Goal: Task Accomplishment & Management: Manage account settings

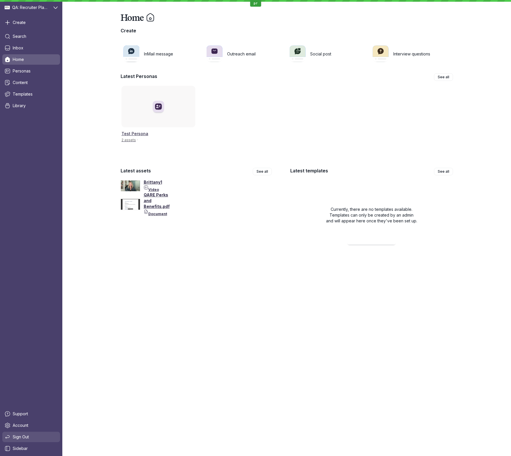
click at [44, 436] on link "Sign Out" at bounding box center [31, 436] width 58 height 10
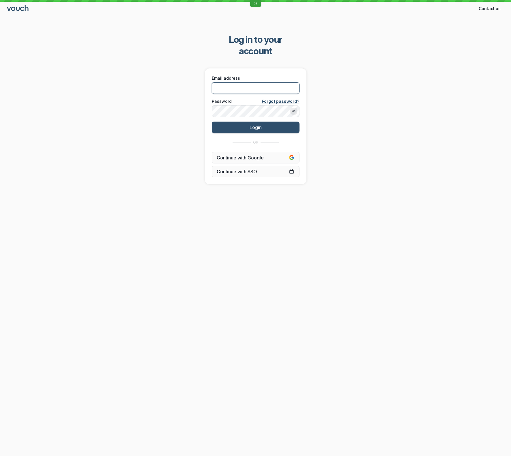
click at [242, 82] on input "Email address" at bounding box center [256, 88] width 88 height 12
paste input "[EMAIL_ADDRESS][DOMAIN_NAME]"
type input "[EMAIL_ADDRESS][DOMAIN_NAME]"
click at [212, 122] on button "Login" at bounding box center [256, 128] width 88 height 12
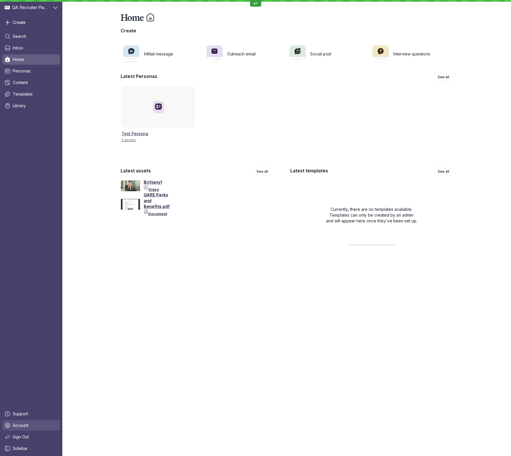
click at [30, 424] on link "Account" at bounding box center [31, 425] width 58 height 10
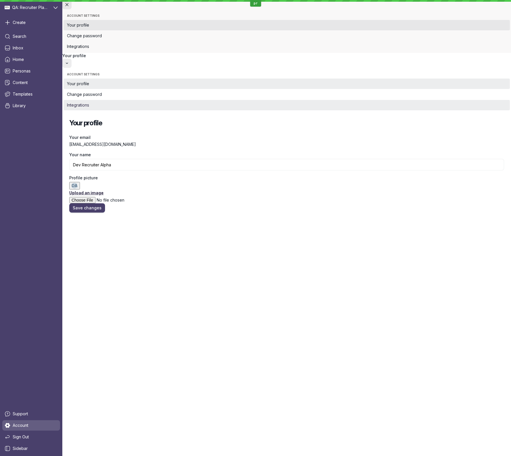
click at [113, 102] on span "Integrations" at bounding box center [287, 105] width 440 height 6
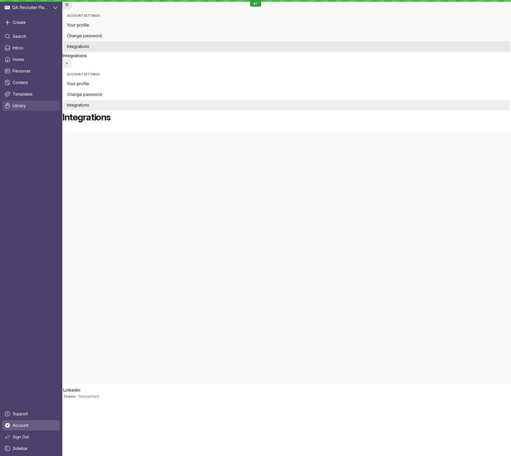
click at [41, 107] on link "Library" at bounding box center [31, 105] width 58 height 10
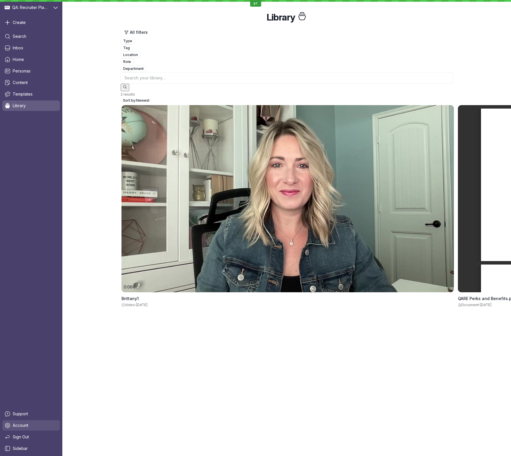
click at [27, 425] on span "Account" at bounding box center [21, 425] width 16 height 6
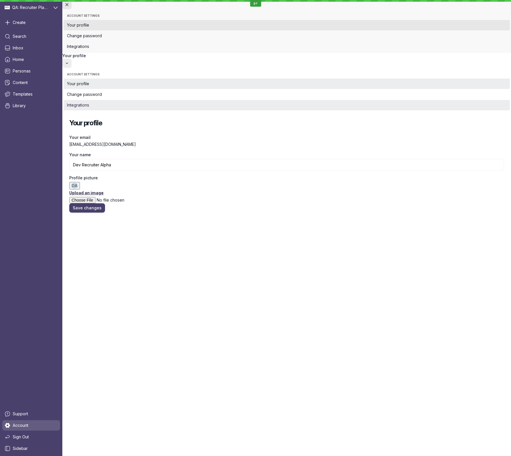
click at [123, 102] on span "Integrations" at bounding box center [287, 105] width 440 height 6
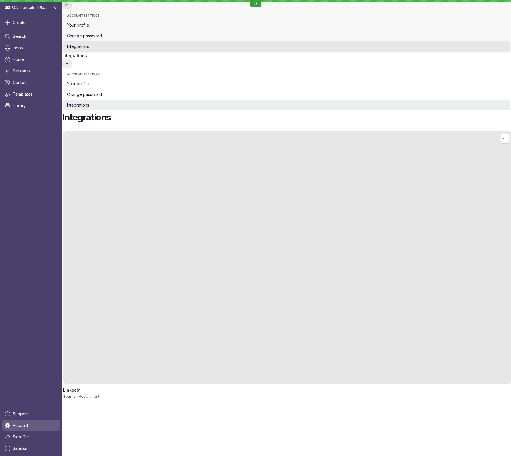
click at [234, 131] on div at bounding box center [287, 257] width 449 height 253
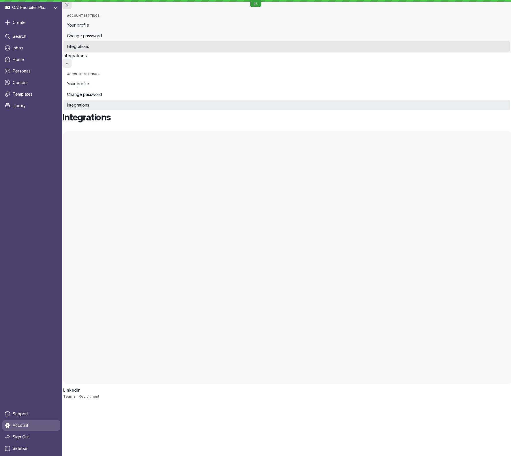
copy span "This integration is only available in the Teams plan."
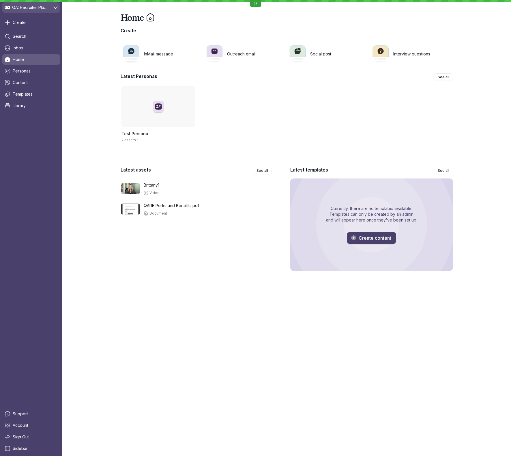
click at [53, 6] on button "QA: Recruiter Playground" at bounding box center [31, 7] width 58 height 10
click at [46, 139] on div "Search Inbox Home Personas Content Templates Library" at bounding box center [31, 218] width 58 height 375
click at [34, 424] on link "Account" at bounding box center [31, 425] width 58 height 10
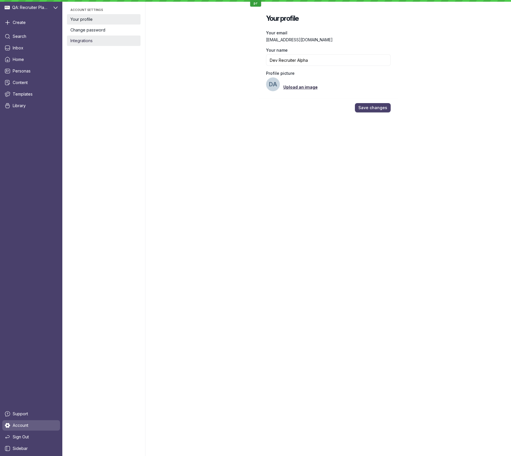
click at [106, 40] on span "Integrations" at bounding box center [103, 41] width 67 height 6
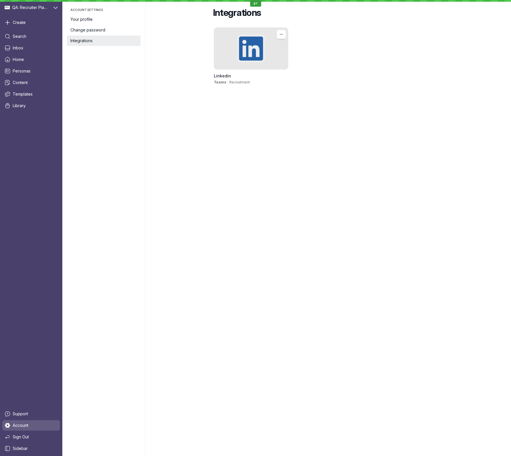
click at [257, 41] on div at bounding box center [251, 48] width 75 height 42
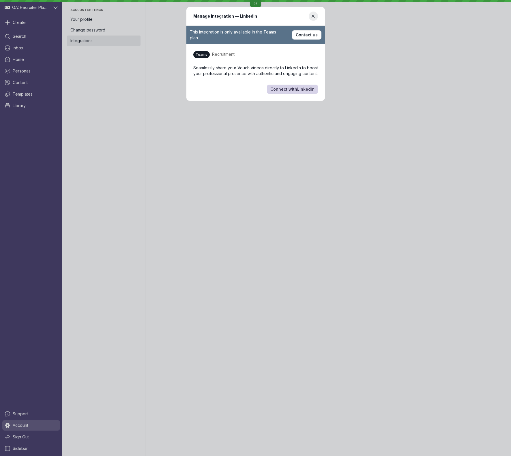
click at [303, 88] on span "Connect with Linkedin" at bounding box center [292, 89] width 44 height 6
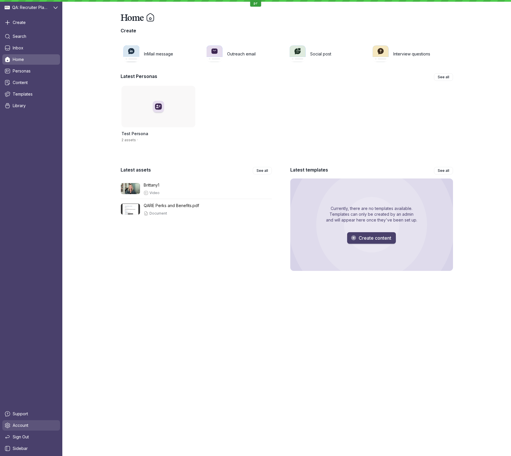
click at [31, 421] on link "Account" at bounding box center [31, 425] width 58 height 10
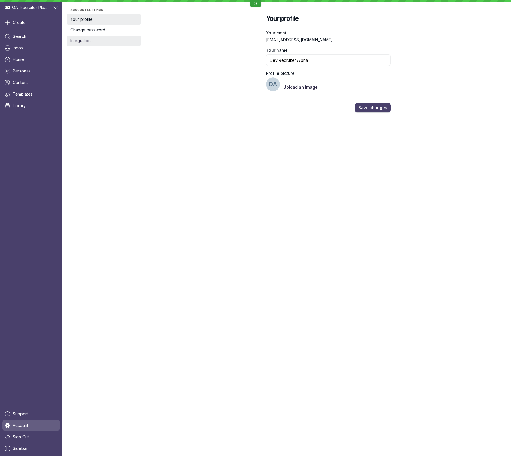
click at [86, 44] on link "Integrations" at bounding box center [104, 40] width 74 height 10
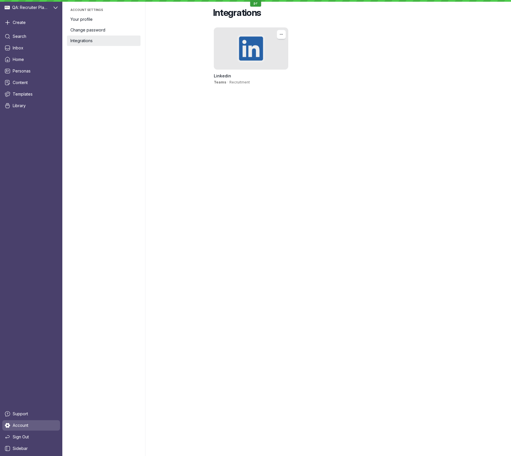
click at [246, 50] on div at bounding box center [251, 48] width 75 height 42
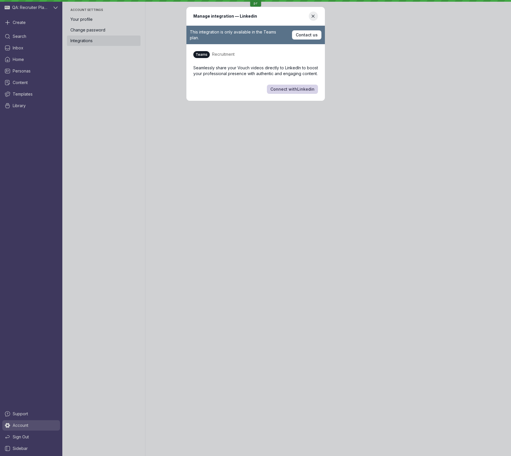
click at [294, 88] on span "Connect with Linkedin" at bounding box center [292, 89] width 44 height 6
